Goal: Use online tool/utility: Utilize a website feature to perform a specific function

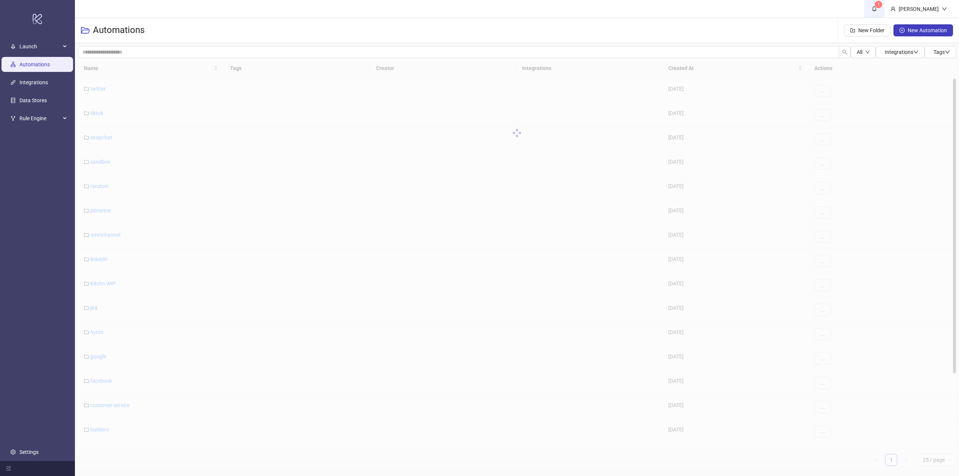
click at [880, 15] on link "1" at bounding box center [874, 9] width 20 height 18
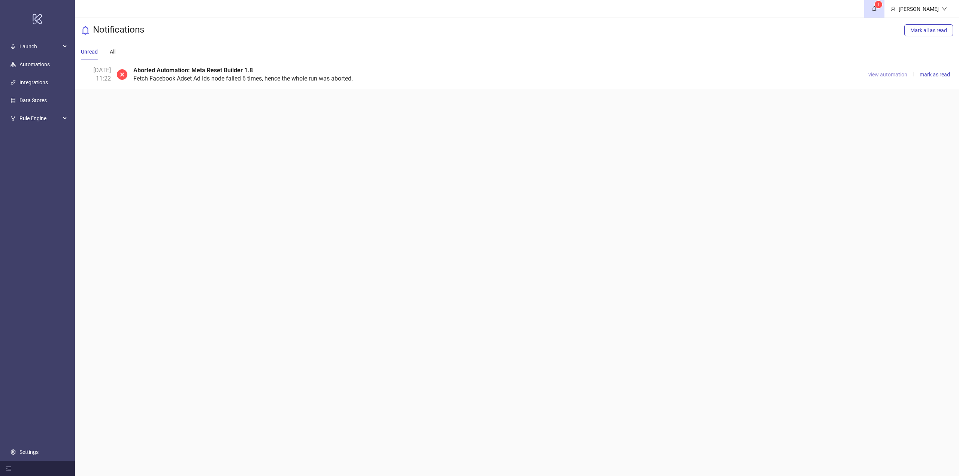
click at [885, 72] on span "view automation" at bounding box center [887, 75] width 39 height 6
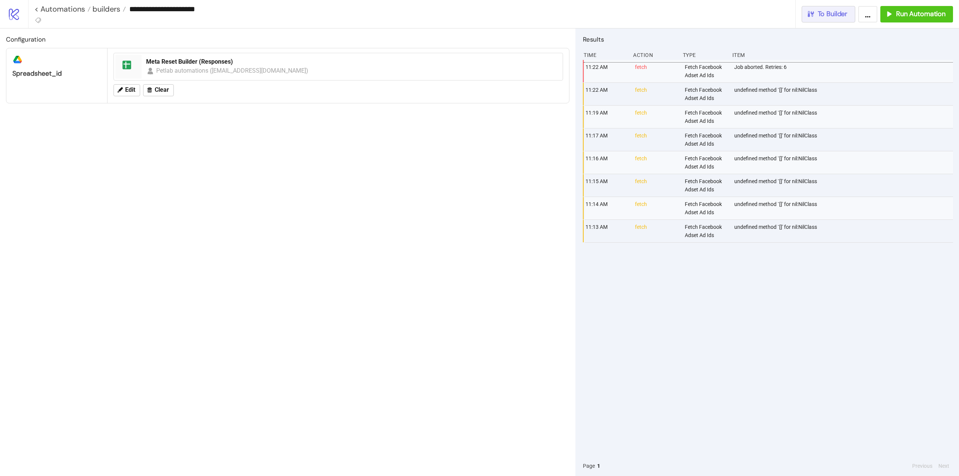
click at [820, 19] on button "To Builder" at bounding box center [829, 14] width 54 height 16
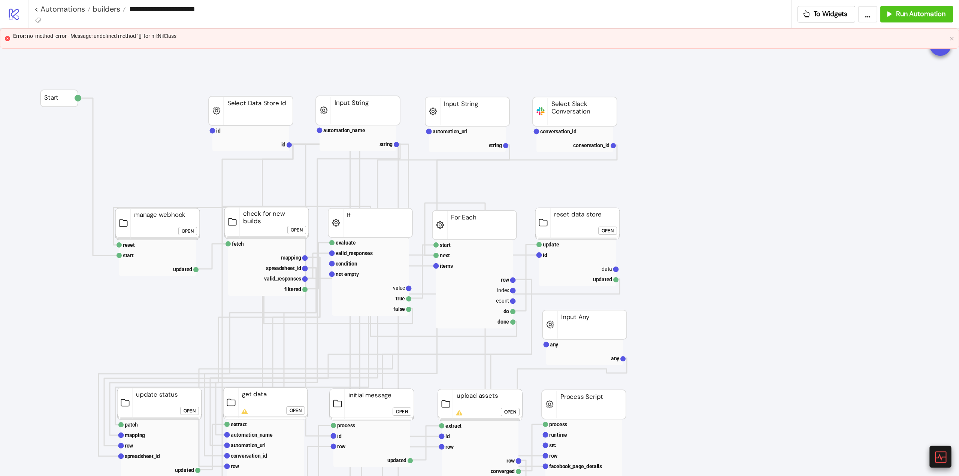
click at [939, 454] on icon at bounding box center [940, 456] width 13 height 13
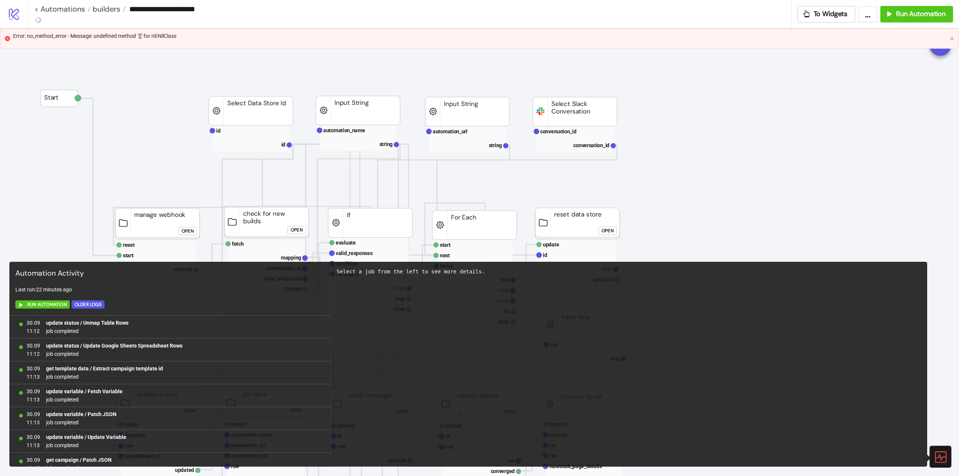
scroll to position [443, 0]
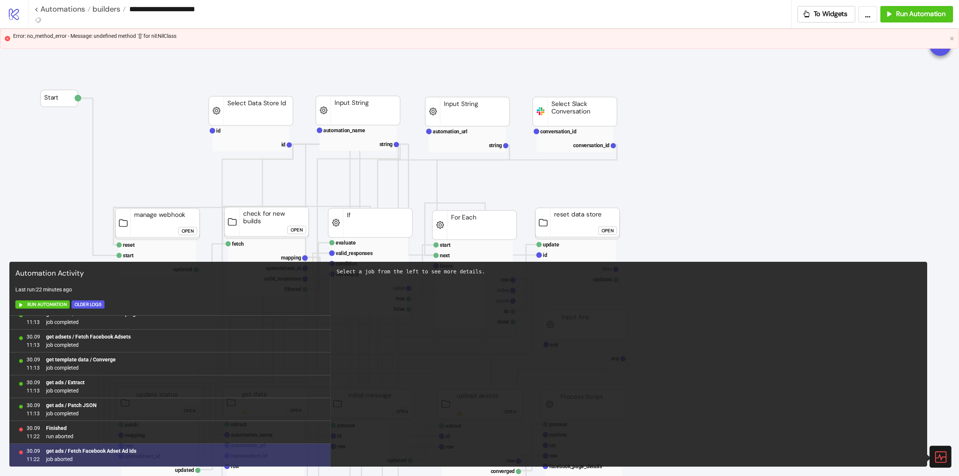
click at [129, 451] on b "get ads / Fetch Facebook Adset Ad Ids" at bounding box center [91, 451] width 90 height 6
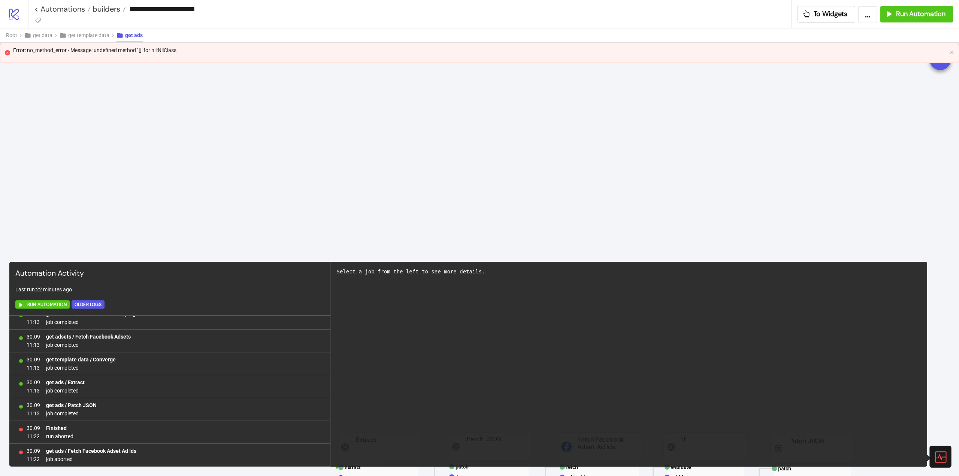
click at [935, 454] on icon at bounding box center [940, 456] width 11 height 11
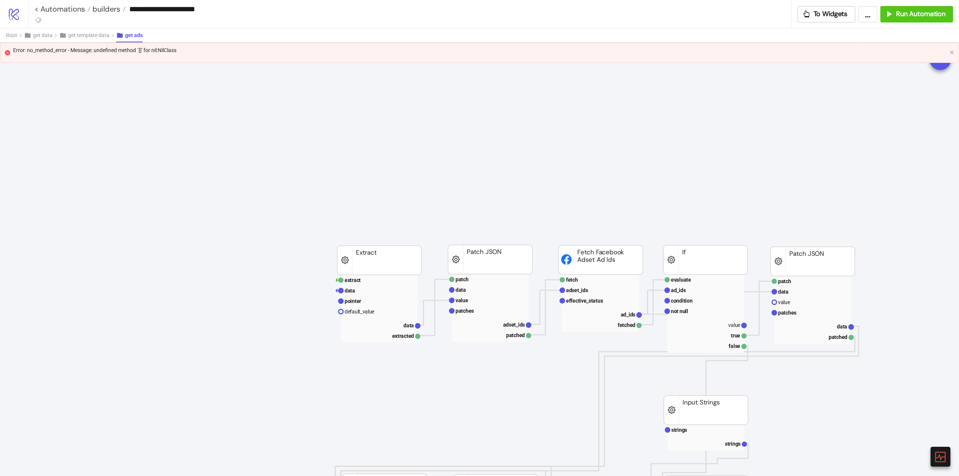
scroll to position [262, 0]
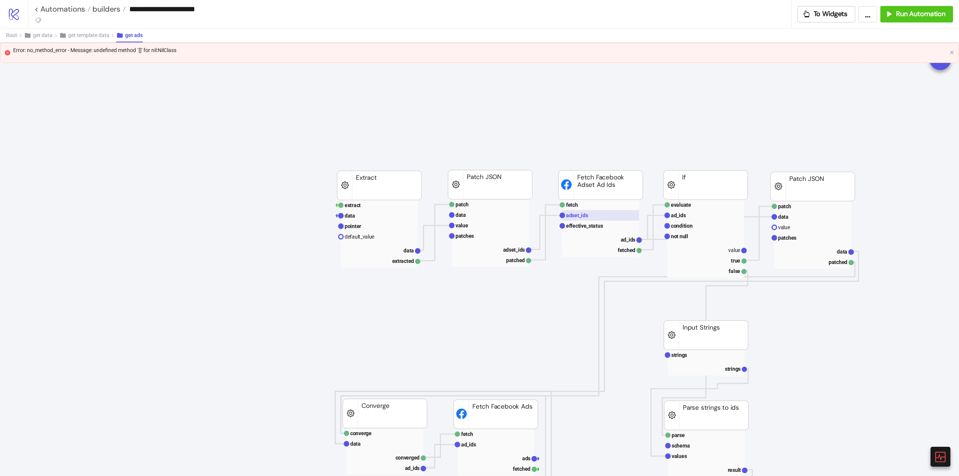
click at [587, 214] on text "adset_ids" at bounding box center [577, 215] width 22 height 6
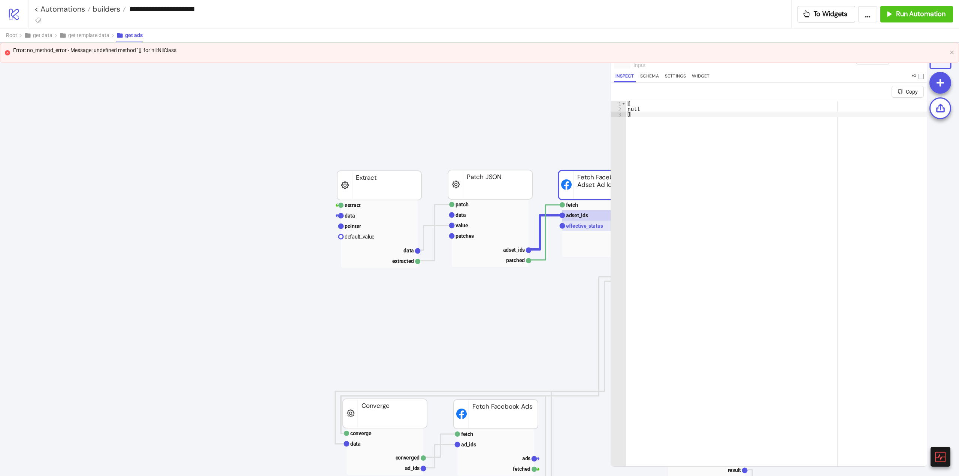
click at [581, 228] on text "effective_status" at bounding box center [584, 226] width 37 height 6
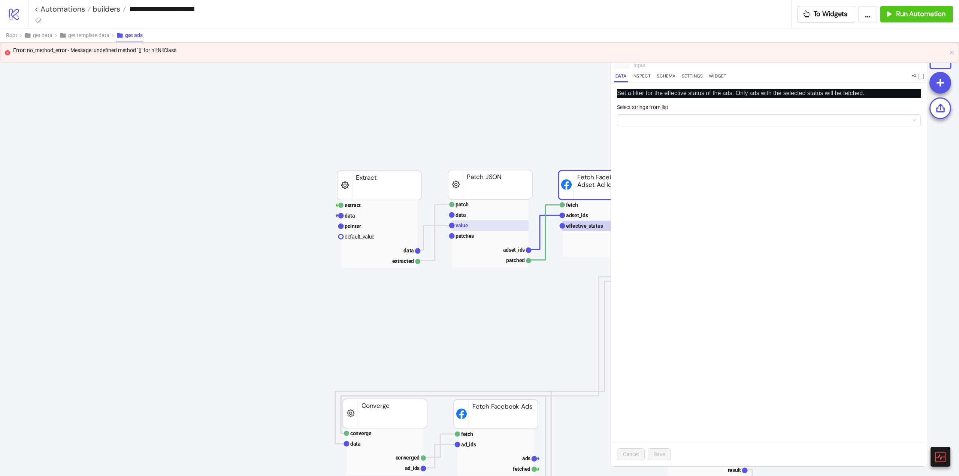
scroll to position [262, 112]
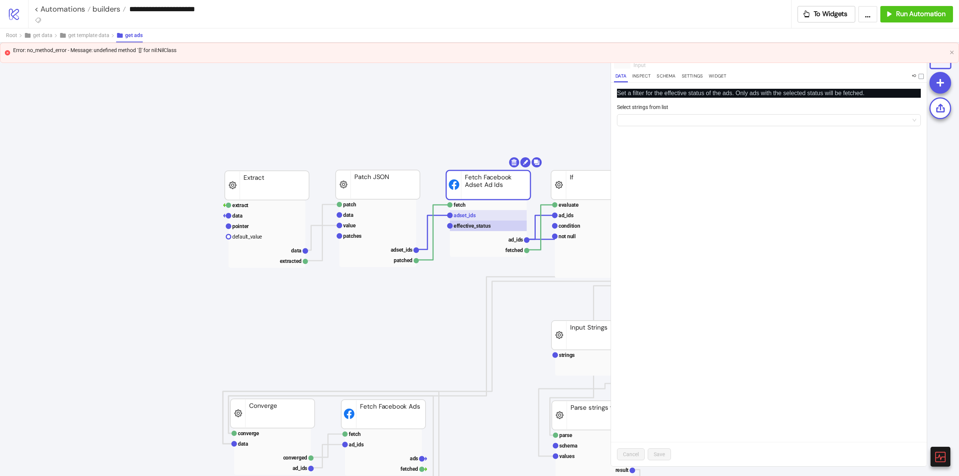
click at [488, 214] on rect at bounding box center [488, 215] width 77 height 10
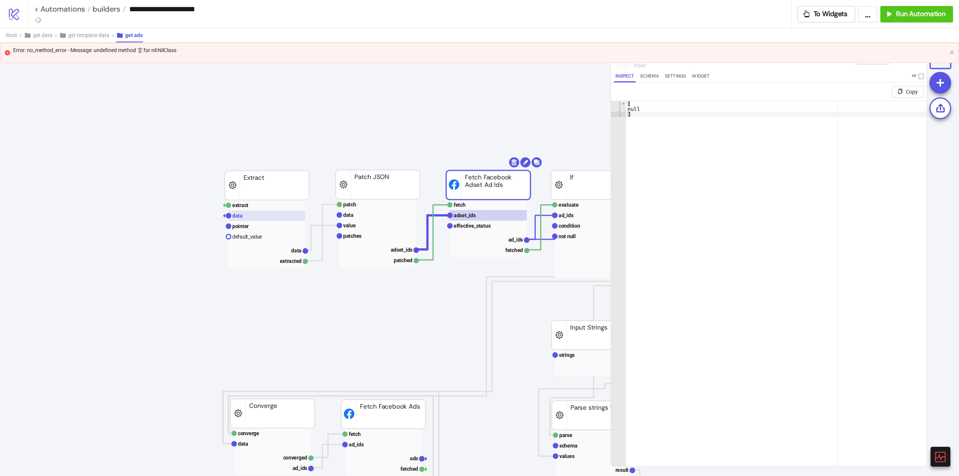
click at [242, 219] on rect at bounding box center [267, 216] width 77 height 10
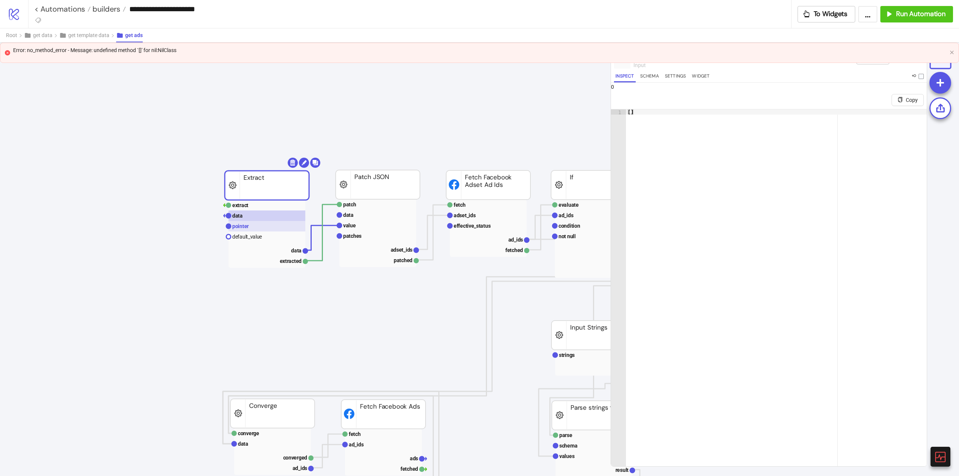
click at [243, 227] on text "pointer" at bounding box center [240, 226] width 16 height 6
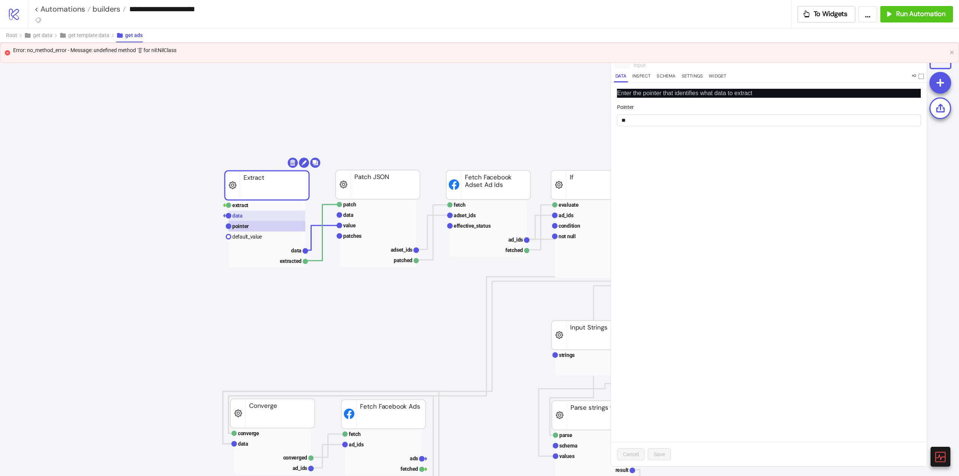
click at [245, 218] on rect at bounding box center [267, 216] width 77 height 10
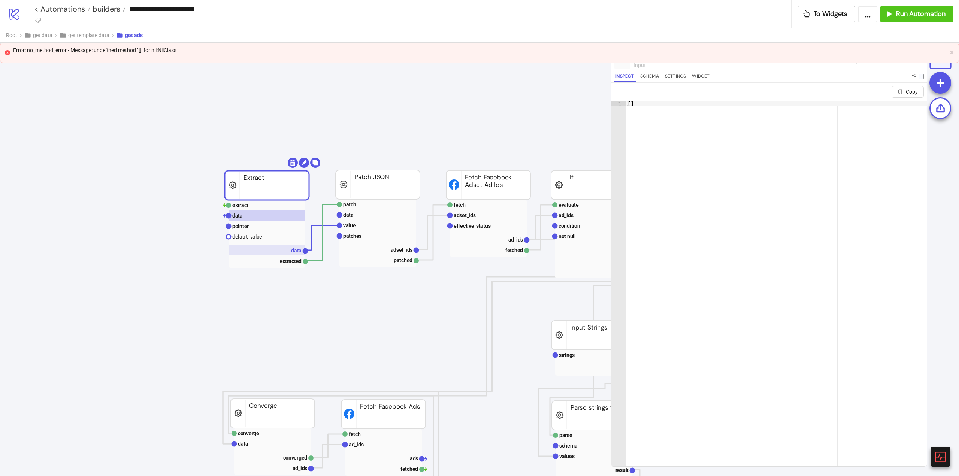
click at [290, 249] on rect at bounding box center [267, 250] width 77 height 10
click at [250, 221] on rect at bounding box center [267, 216] width 77 height 10
click at [247, 208] on text "extract" at bounding box center [240, 205] width 16 height 6
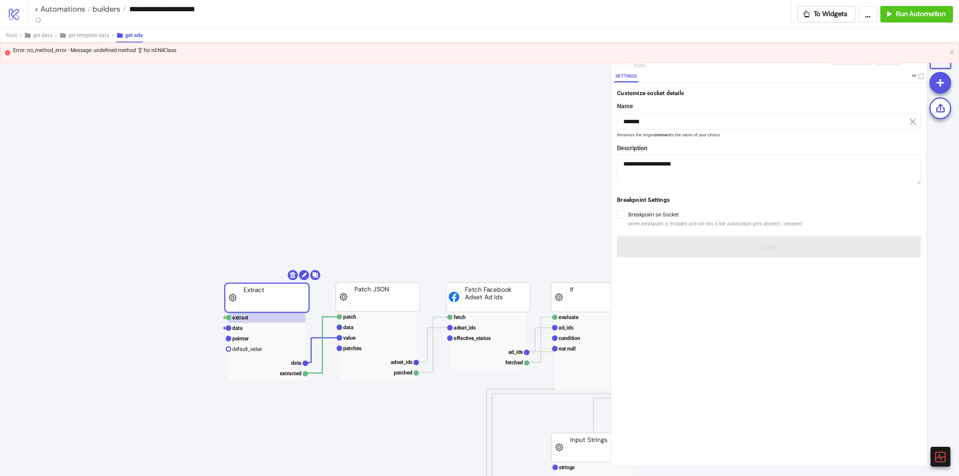
scroll to position [37, 112]
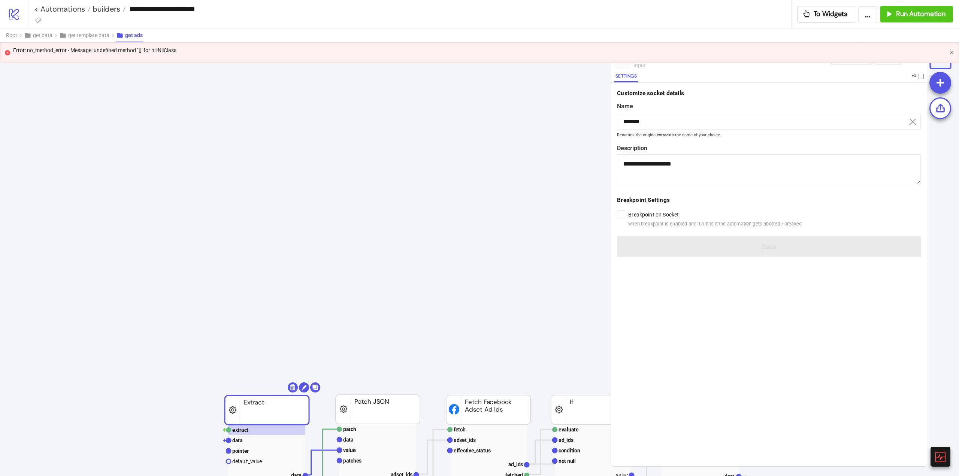
click at [950, 54] on icon "close" at bounding box center [952, 52] width 4 height 4
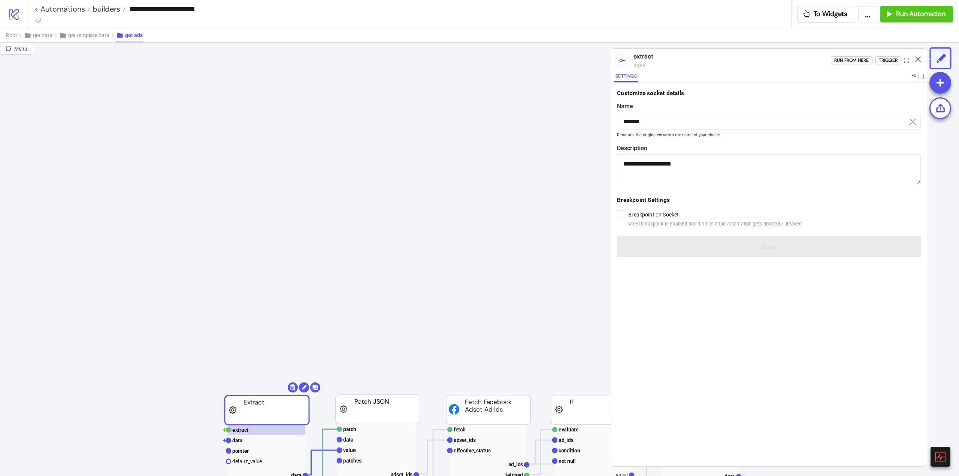
click at [918, 58] on icon at bounding box center [918, 60] width 6 height 6
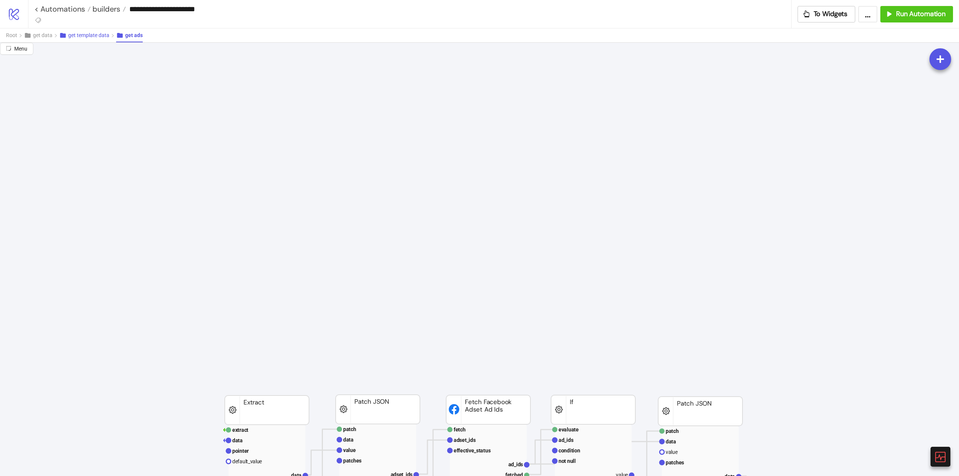
drag, startPoint x: 93, startPoint y: 34, endPoint x: 154, endPoint y: 65, distance: 68.5
click at [93, 34] on span "get template data" at bounding box center [88, 35] width 41 height 6
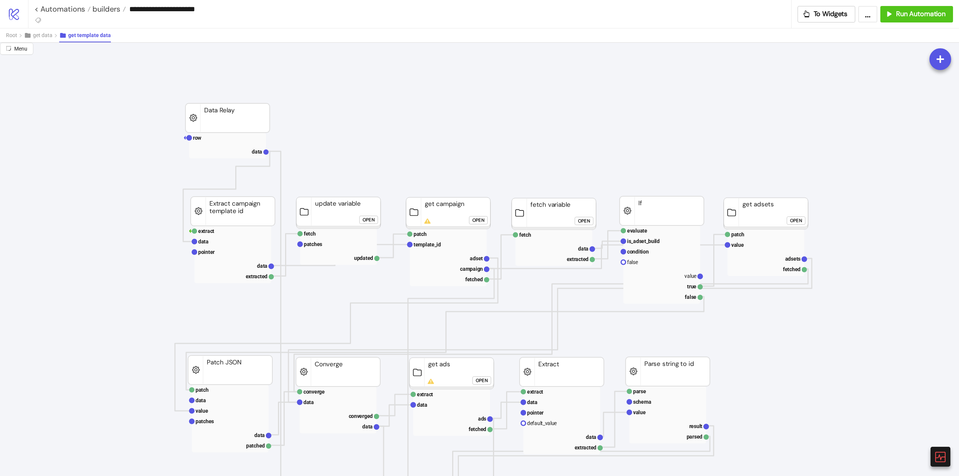
scroll to position [262, 112]
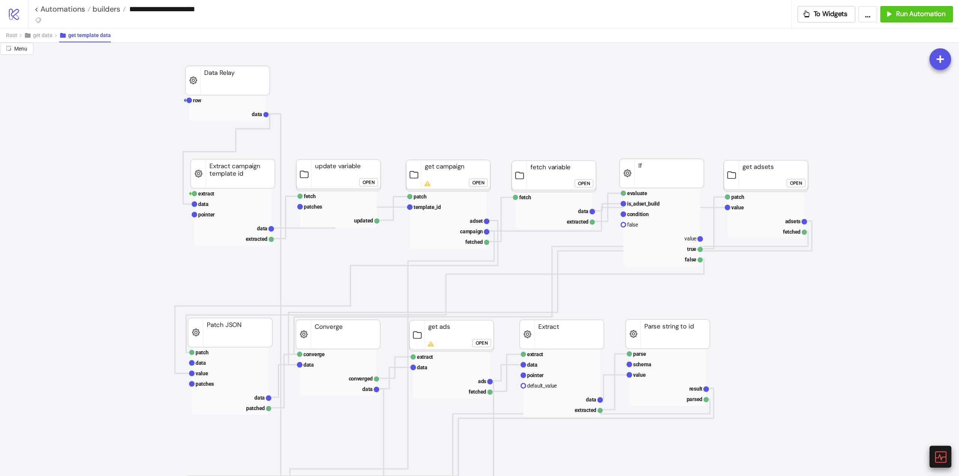
click at [939, 453] on icon at bounding box center [940, 456] width 13 height 13
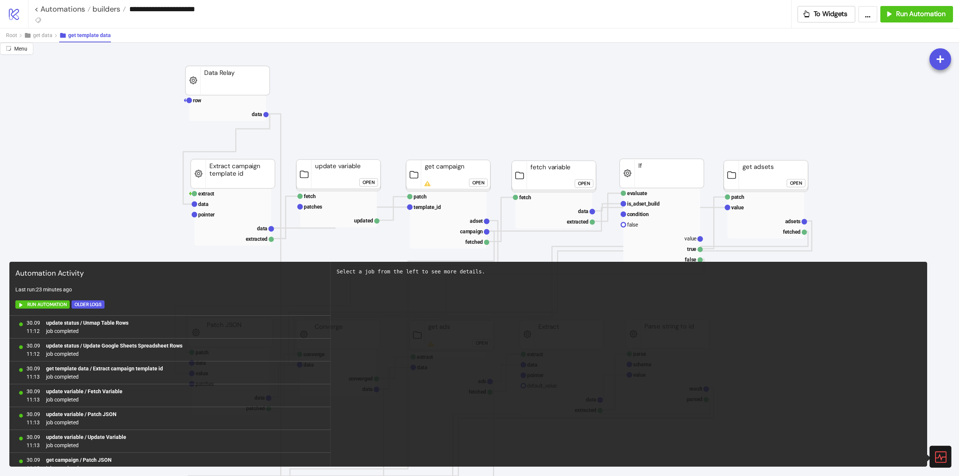
scroll to position [443, 0]
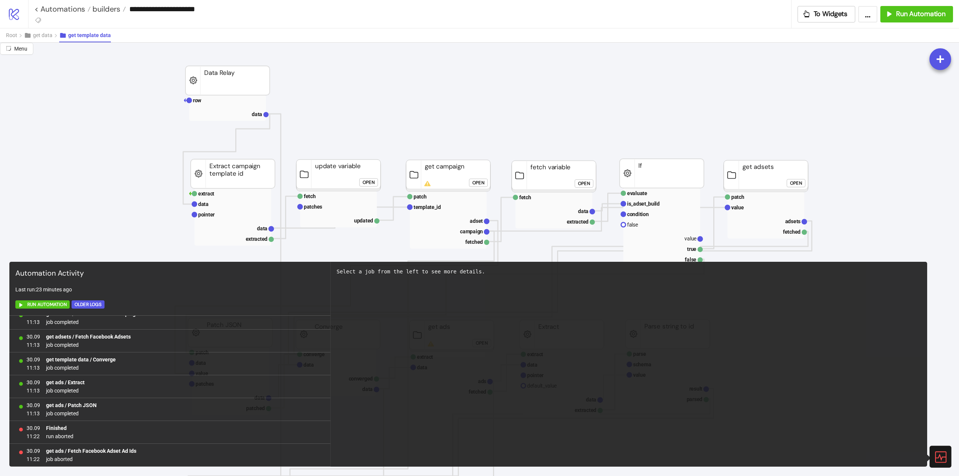
click at [939, 456] on icon at bounding box center [940, 456] width 11 height 11
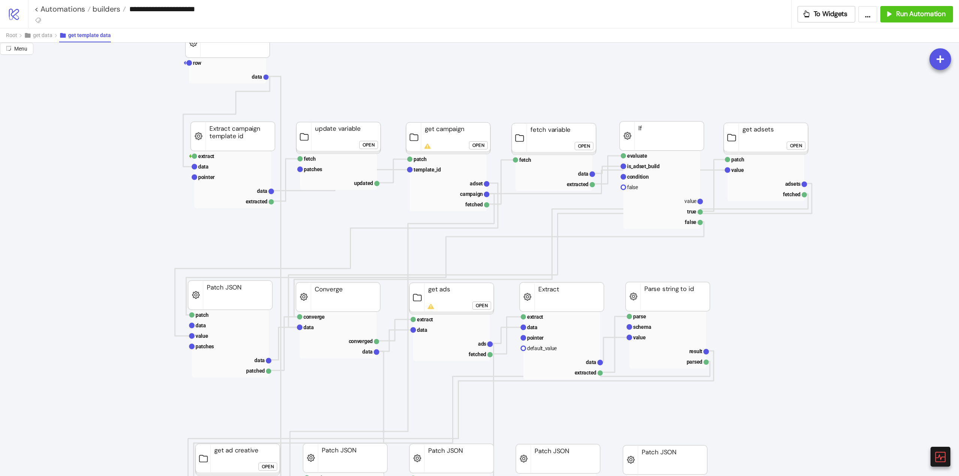
scroll to position [337, 112]
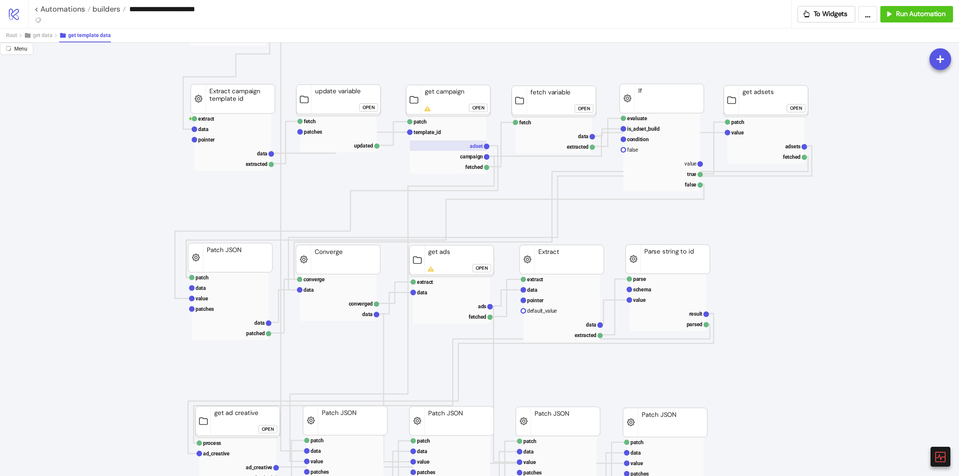
click at [462, 149] on rect at bounding box center [448, 146] width 77 height 10
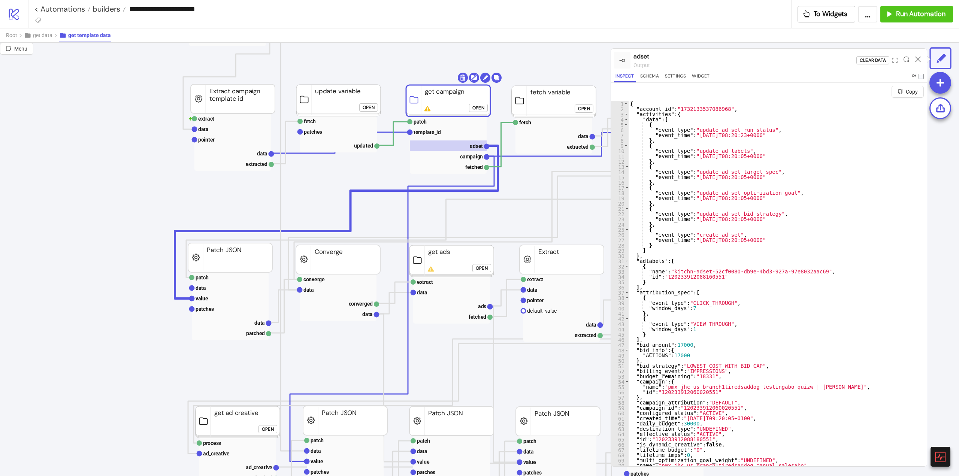
scroll to position [150, 112]
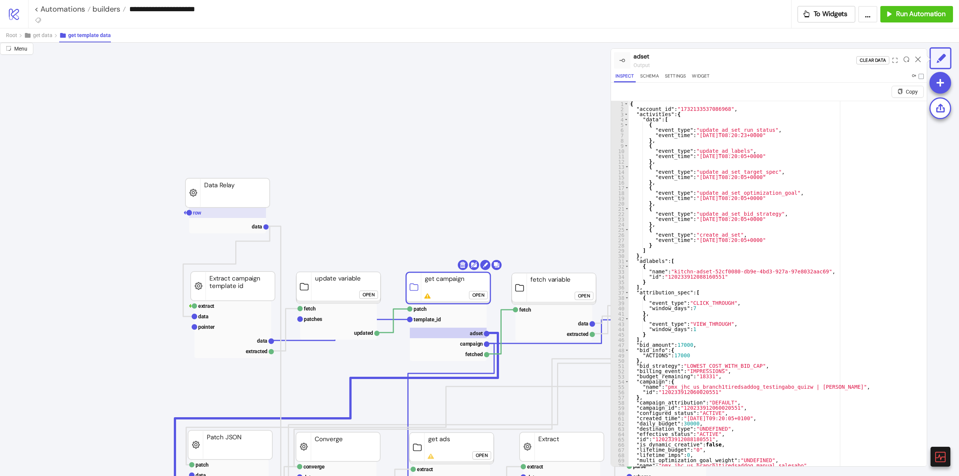
click at [206, 211] on rect at bounding box center [227, 213] width 77 height 10
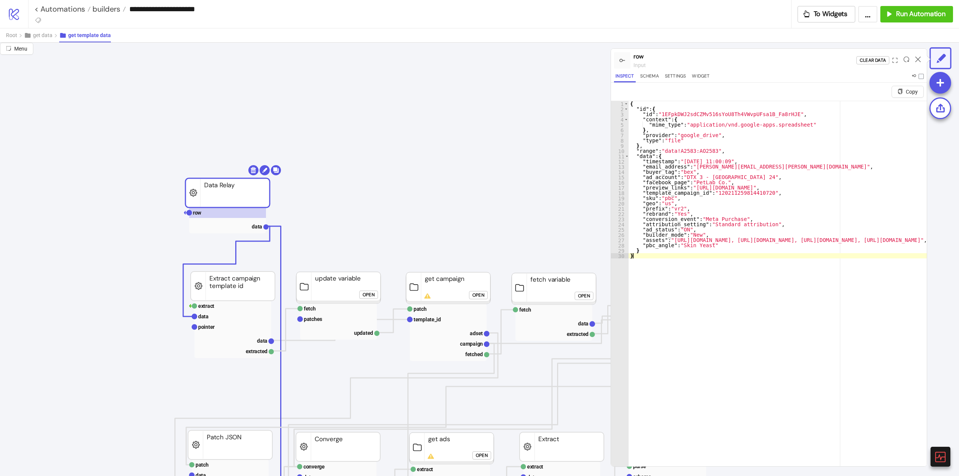
type textarea "*"
click at [940, 461] on icon at bounding box center [940, 456] width 13 height 13
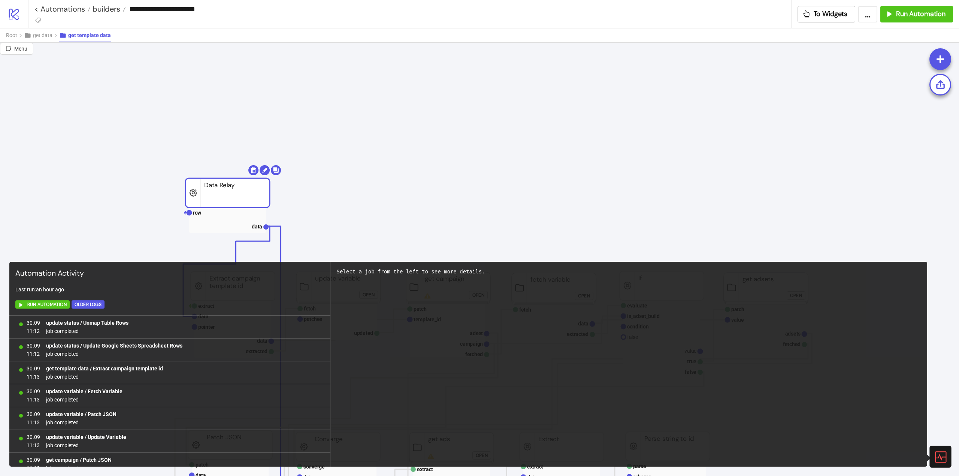
scroll to position [443, 0]
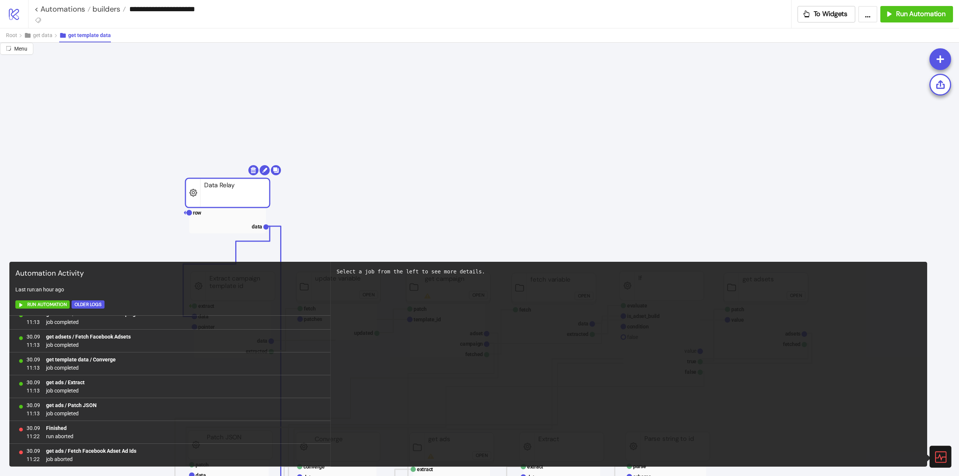
click at [939, 461] on icon at bounding box center [940, 456] width 13 height 13
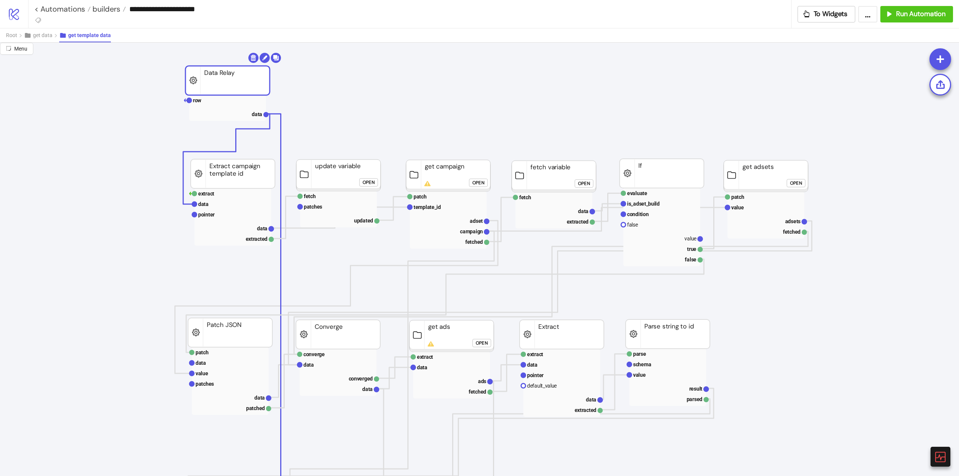
scroll to position [225, 112]
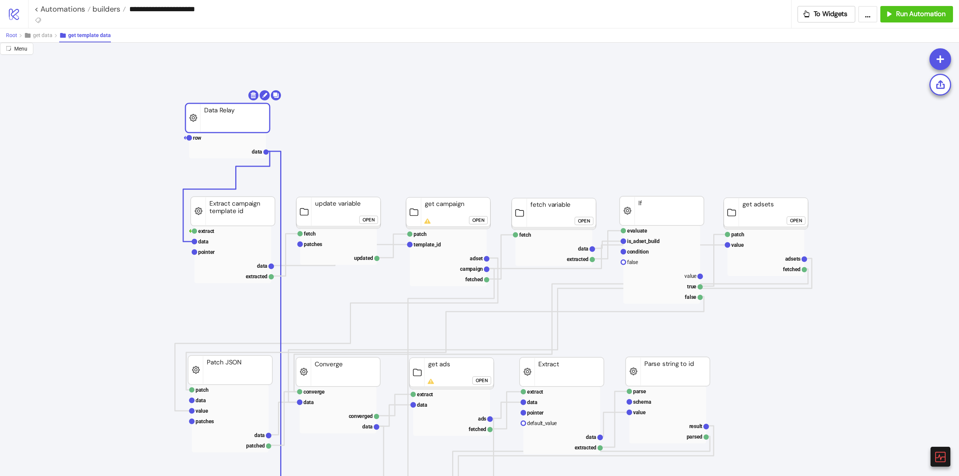
click at [20, 37] on button "Root" at bounding box center [15, 35] width 18 height 14
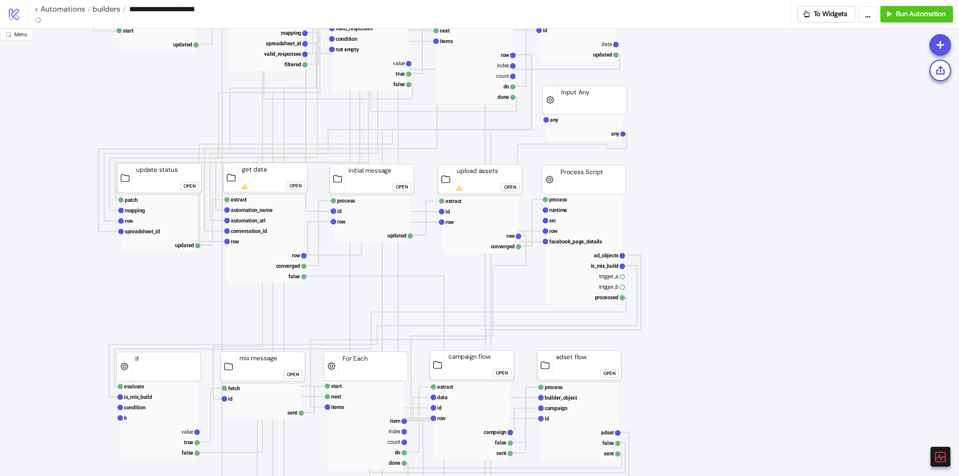
scroll to position [0, 0]
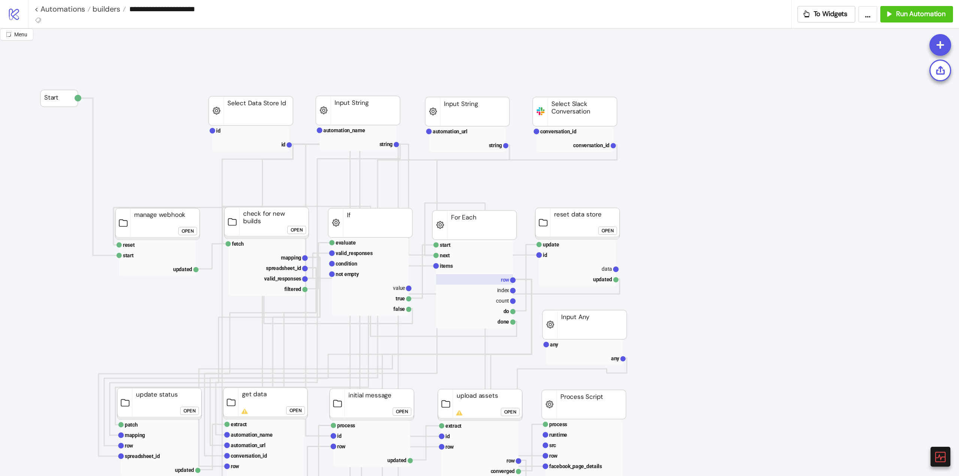
click at [492, 284] on rect at bounding box center [474, 279] width 77 height 10
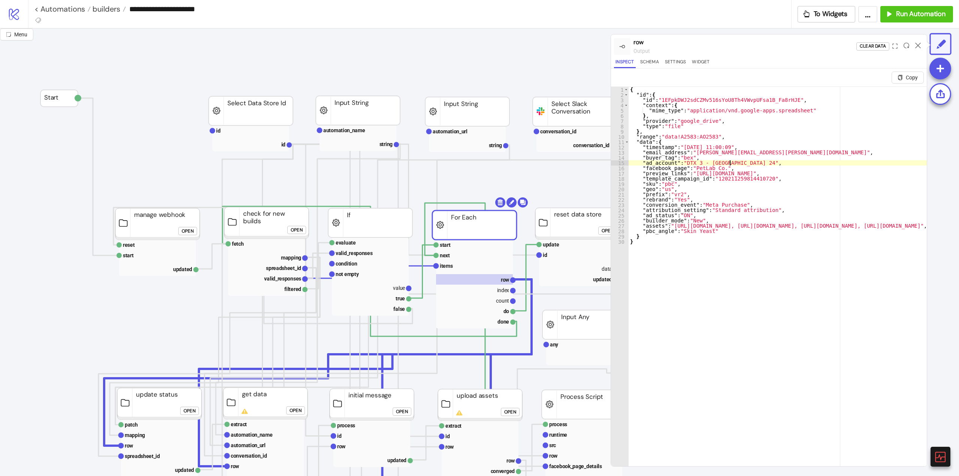
drag, startPoint x: 707, startPoint y: 148, endPoint x: 737, endPoint y: 147, distance: 30.0
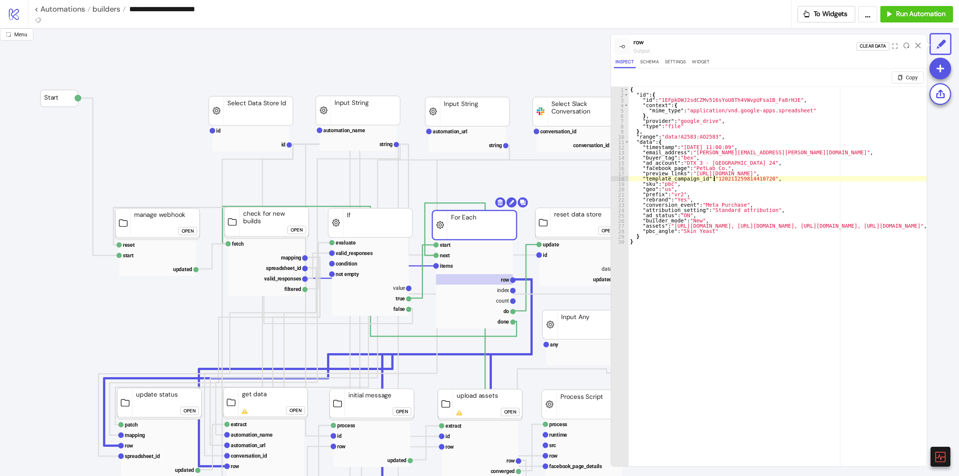
type textarea "**********"
click at [918, 45] on icon at bounding box center [918, 46] width 6 height 6
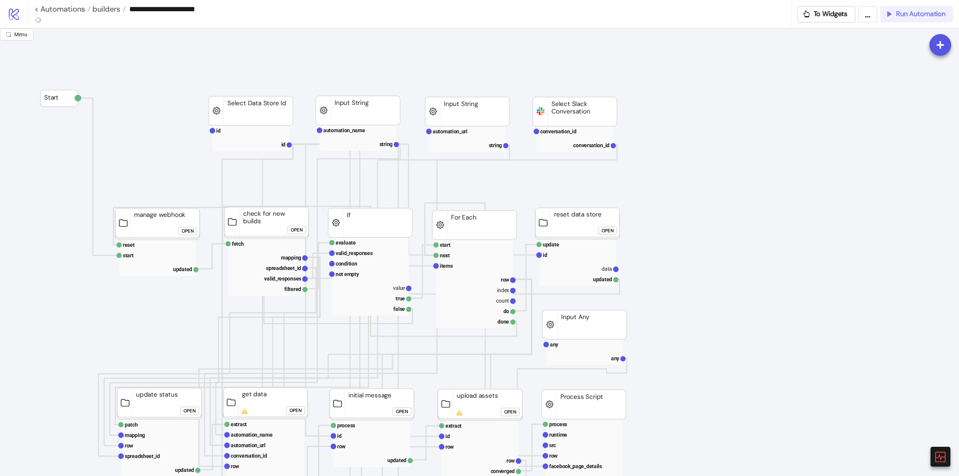
click at [906, 19] on button "Run Automation" at bounding box center [916, 14] width 73 height 16
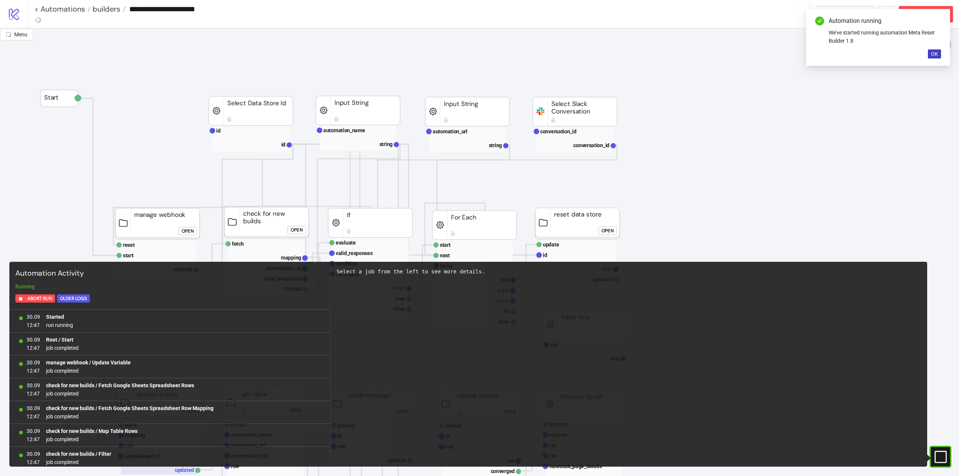
scroll to position [3066, 0]
